Goal: Task Accomplishment & Management: Use online tool/utility

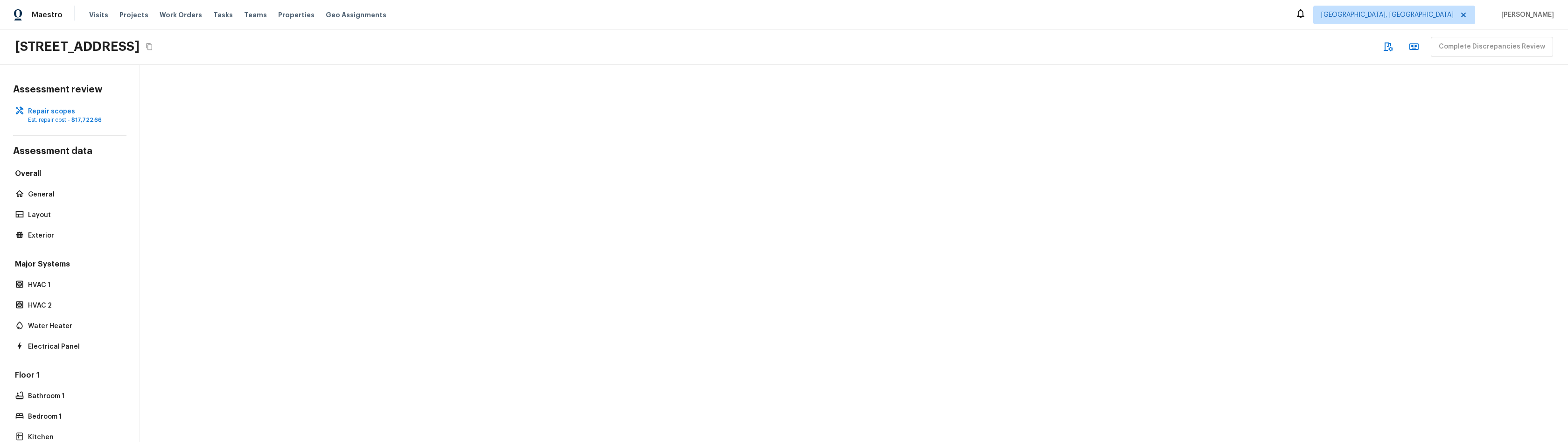
click at [541, 214] on div at bounding box center [854, 253] width 1428 height 377
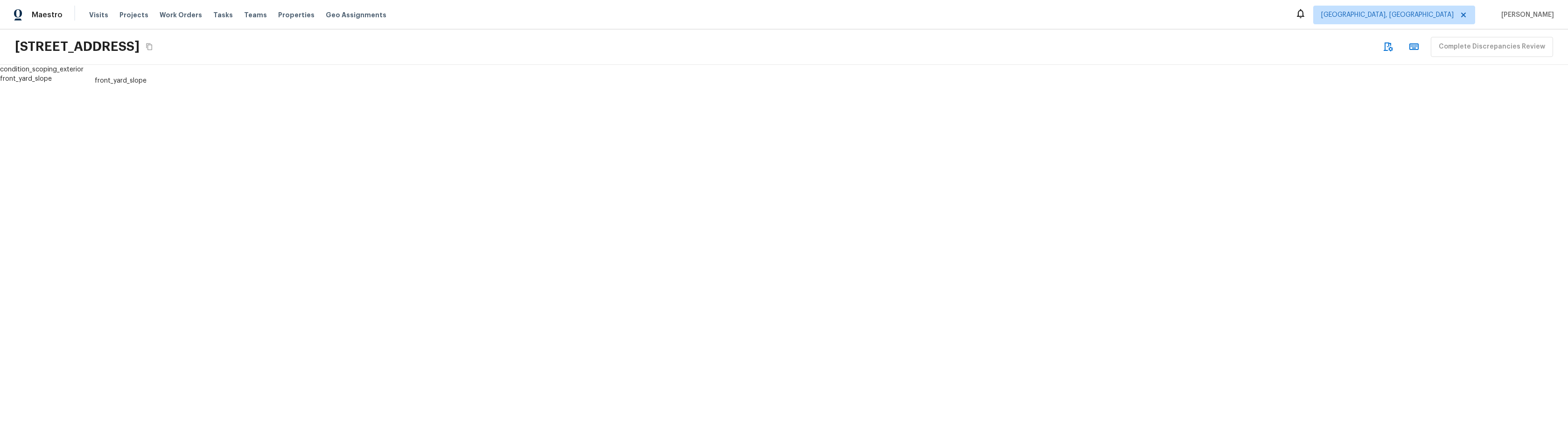
click at [259, 380] on div "front_yard_slope" at bounding box center [196, 253] width 224 height 377
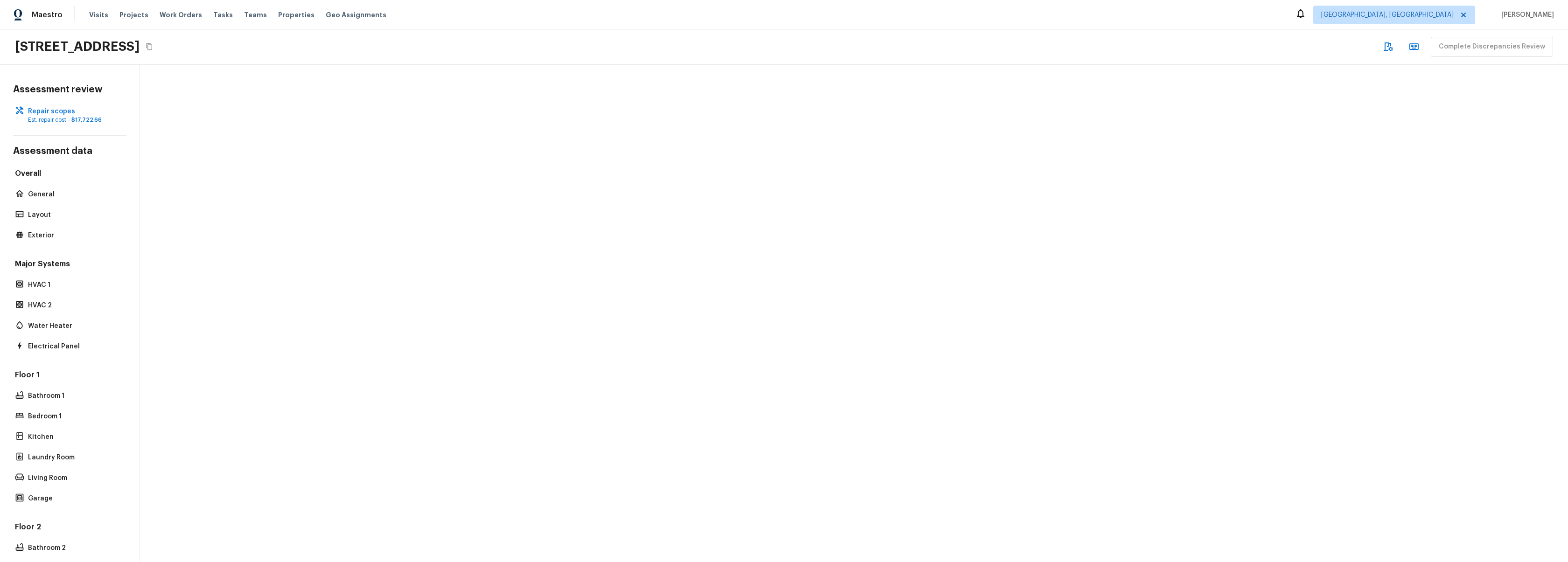
click at [541, 276] on div at bounding box center [854, 313] width 1428 height 497
click at [44, 192] on p "General" at bounding box center [74, 194] width 93 height 9
click at [46, 218] on p "Layout" at bounding box center [74, 215] width 93 height 9
click at [51, 236] on p "Exterior" at bounding box center [74, 235] width 93 height 9
click at [57, 302] on p "HVAC 2" at bounding box center [74, 305] width 93 height 9
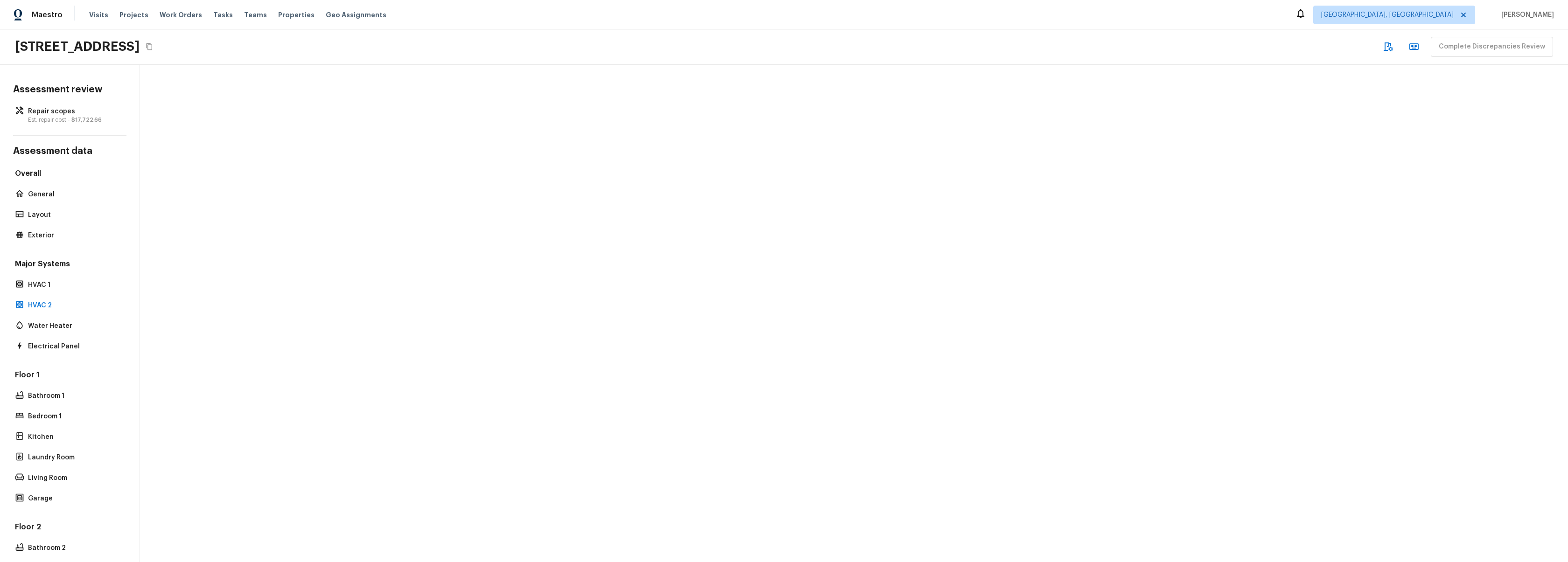
drag, startPoint x: 41, startPoint y: 196, endPoint x: 42, endPoint y: 182, distance: 14.0
click at [41, 196] on p "General" at bounding box center [74, 194] width 93 height 9
click at [57, 120] on p "Est. repair cost - $17,722.66" at bounding box center [74, 120] width 93 height 7
click at [354, 278] on div at bounding box center [854, 313] width 1428 height 497
click at [507, 241] on div at bounding box center [854, 313] width 1428 height 497
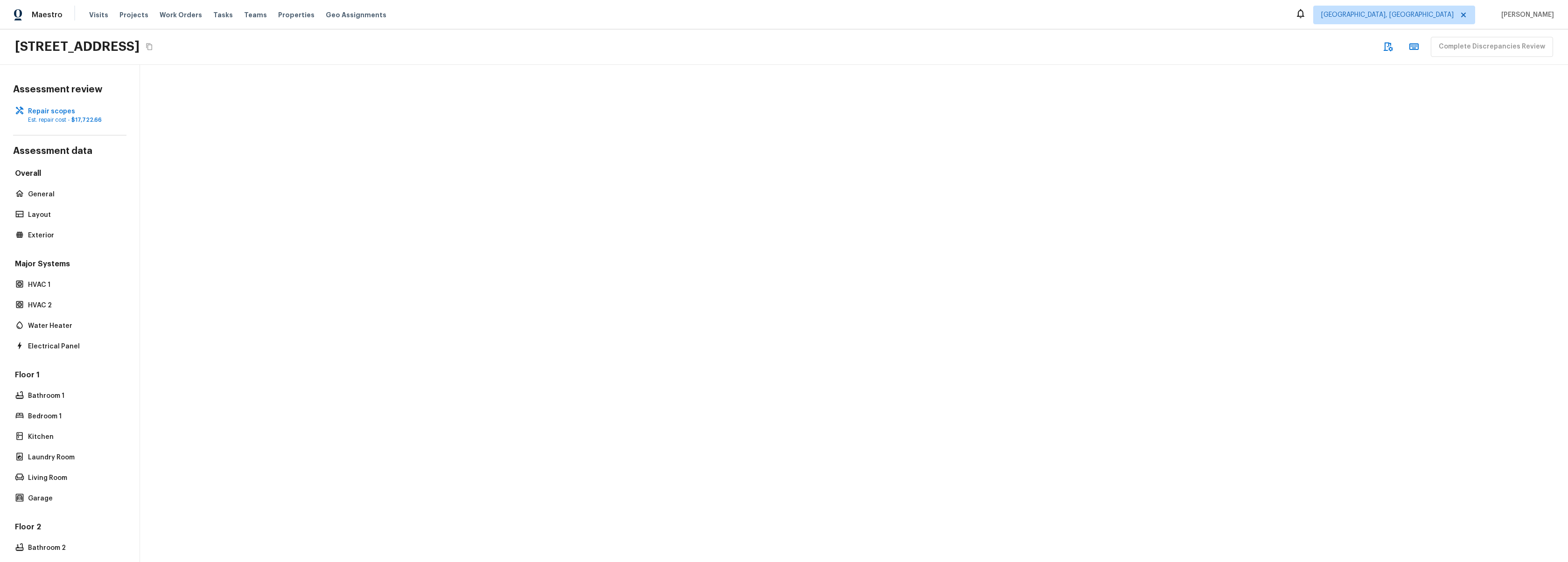
click at [433, 166] on div at bounding box center [854, 313] width 1428 height 497
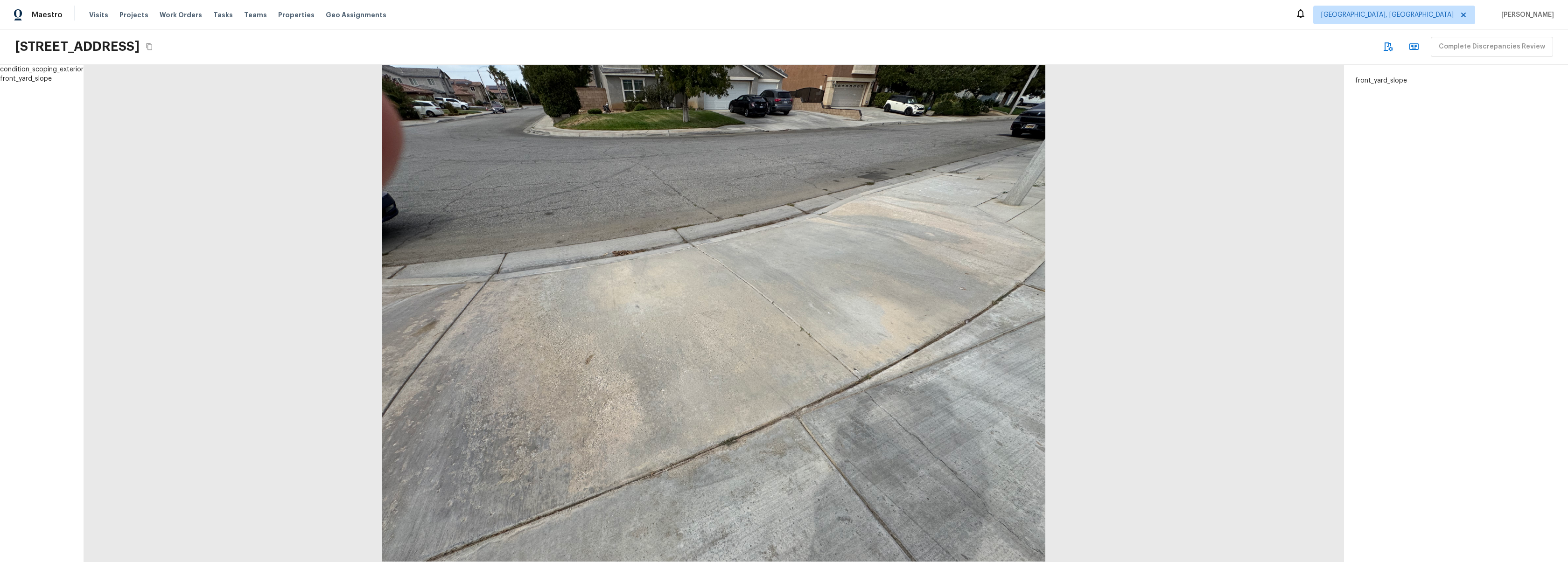
click at [286, 219] on div at bounding box center [714, 313] width 1260 height 497
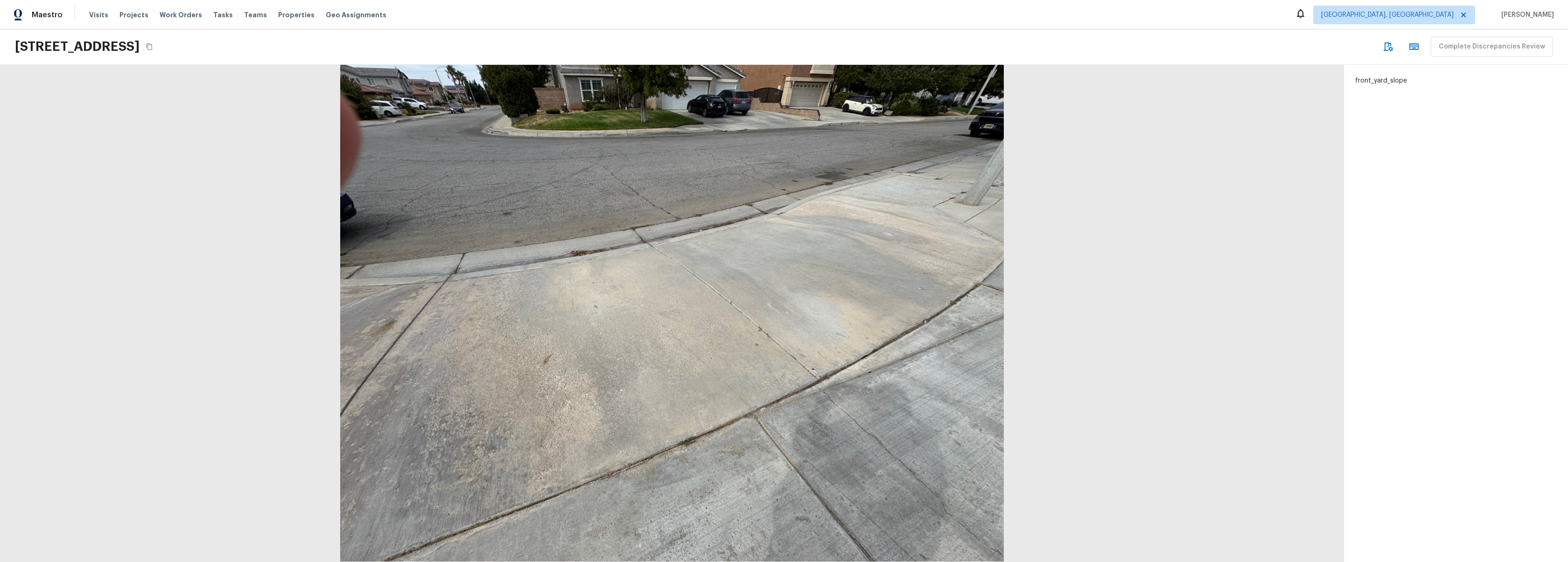
click at [1374, 78] on div "front_yard_slope" at bounding box center [1456, 313] width 224 height 497
click at [1040, 286] on div at bounding box center [671, 313] width 1344 height 497
click at [1174, 208] on div at bounding box center [671, 313] width 1344 height 497
